Goal: Find specific page/section: Find specific page/section

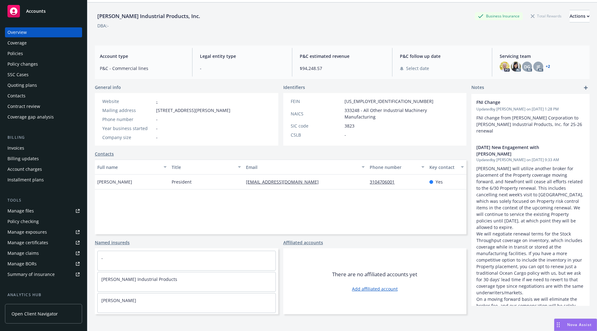
scroll to position [22, 0]
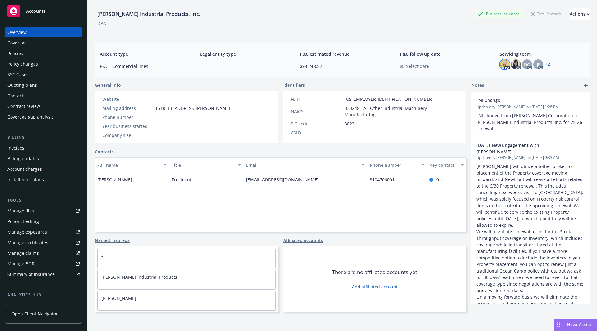
click at [500, 64] on img at bounding box center [505, 64] width 10 height 10
click at [511, 64] on img at bounding box center [516, 64] width 10 height 10
click at [526, 63] on span "DG" at bounding box center [527, 64] width 6 height 7
click at [537, 64] on span "JF" at bounding box center [538, 64] width 3 height 7
click at [501, 64] on img at bounding box center [505, 64] width 10 height 10
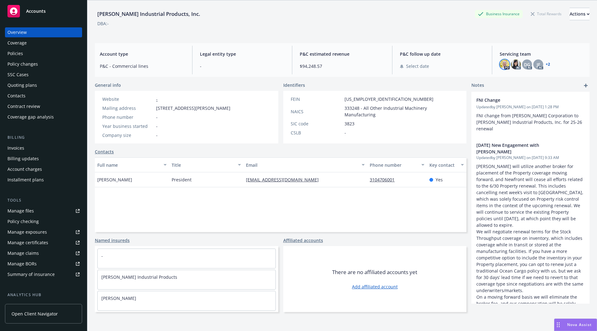
click at [24, 51] on div "Policies" at bounding box center [43, 54] width 72 height 10
